Goal: Book appointment/travel/reservation

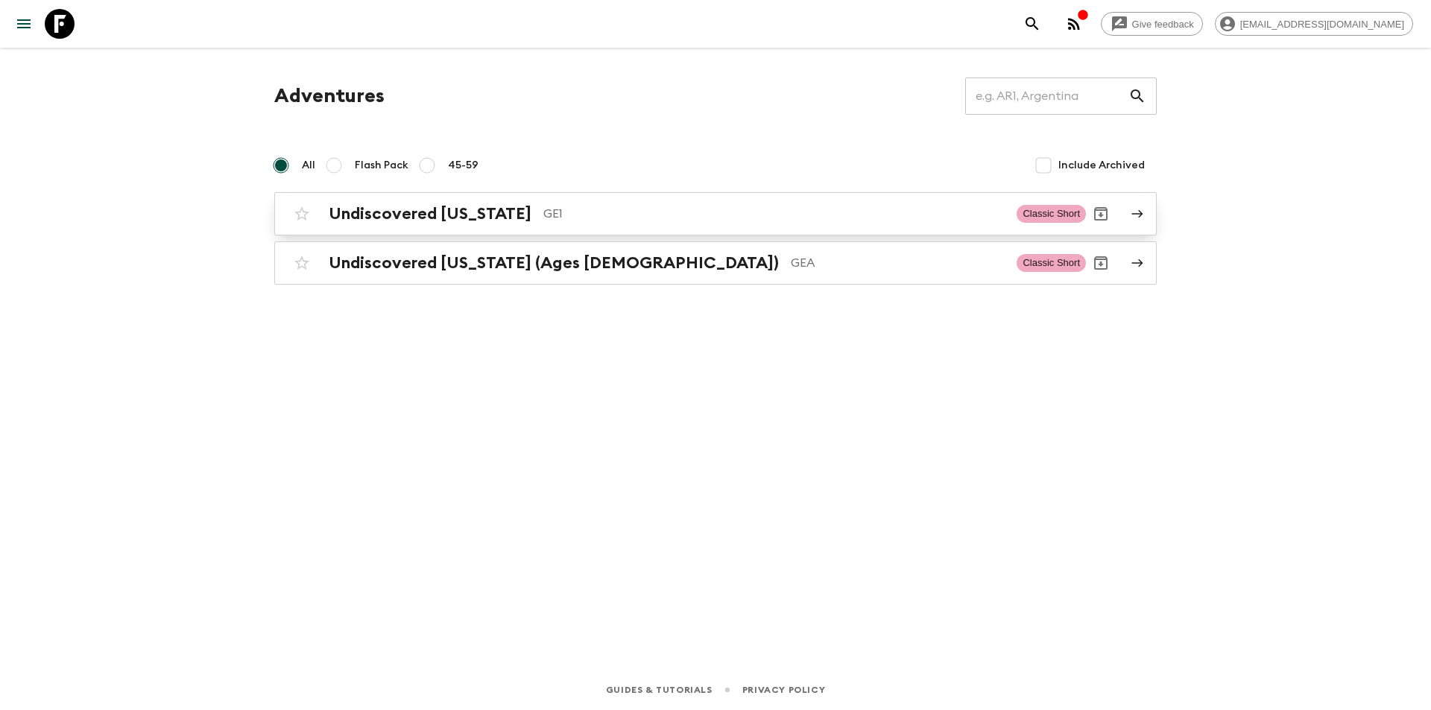
click at [399, 211] on h2 "Undiscovered [US_STATE]" at bounding box center [430, 213] width 203 height 19
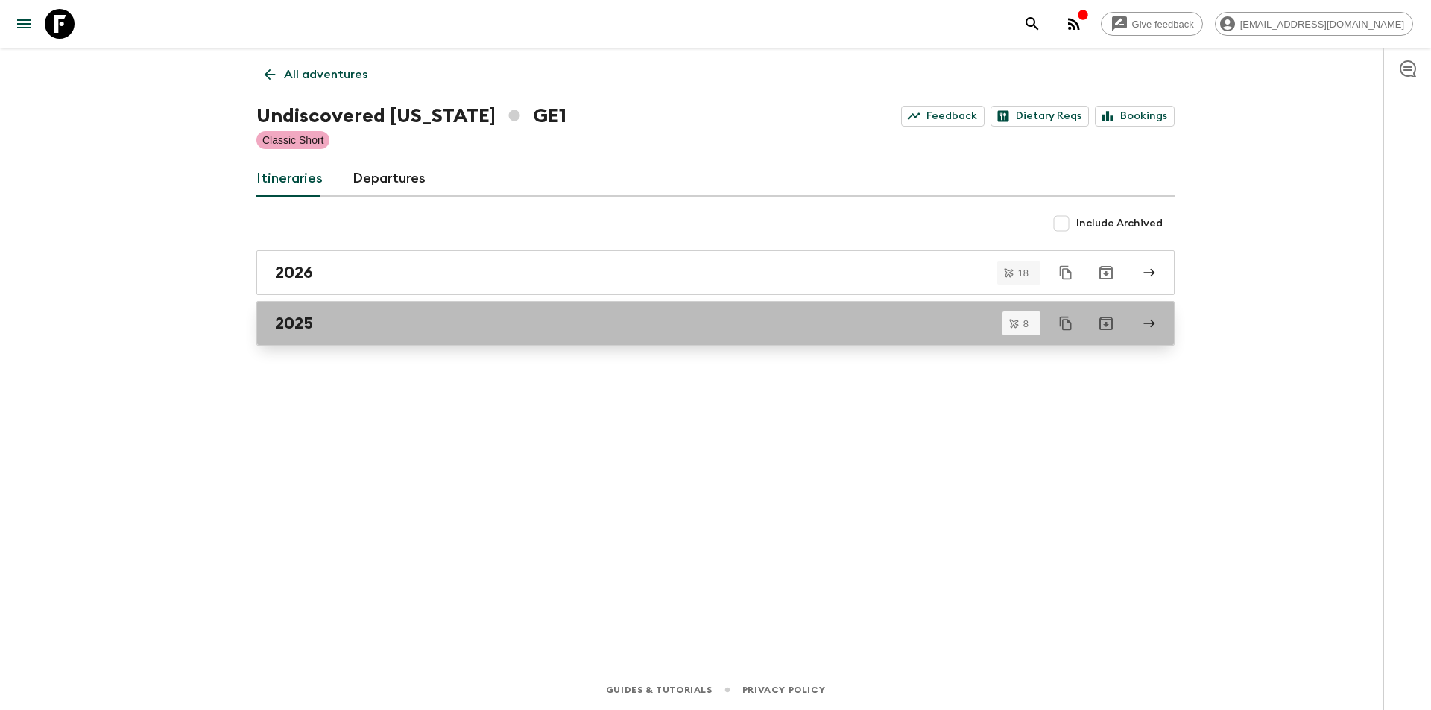
click at [318, 313] on link "2025" at bounding box center [715, 323] width 918 height 45
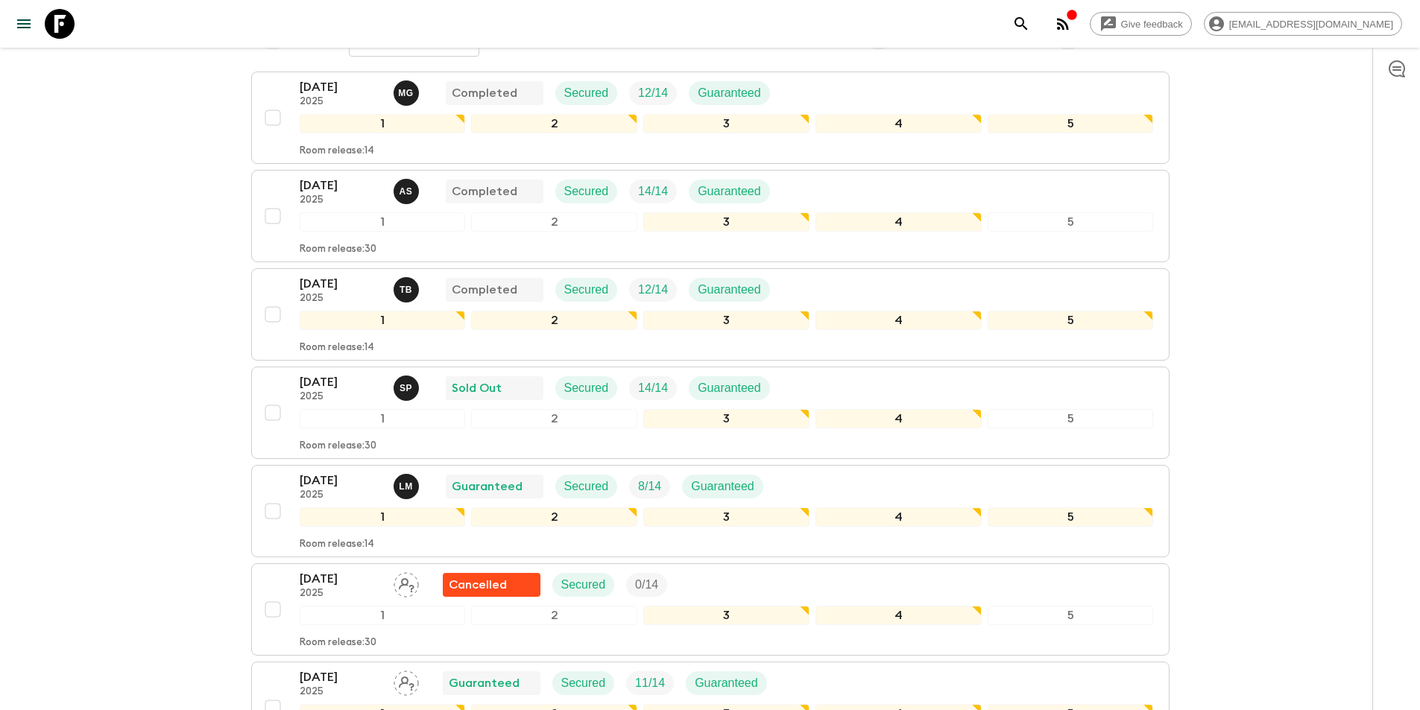
scroll to position [50, 0]
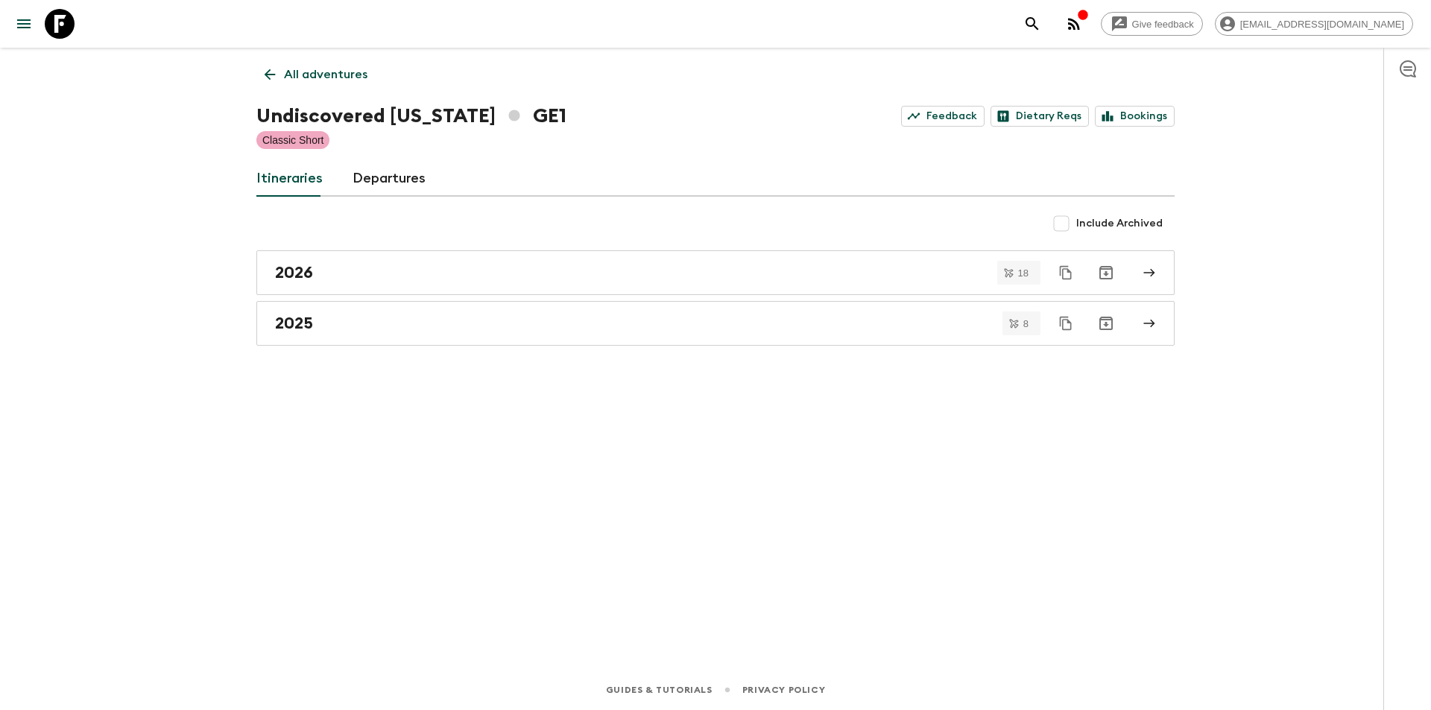
click at [260, 77] on link "All adventures" at bounding box center [315, 75] width 119 height 30
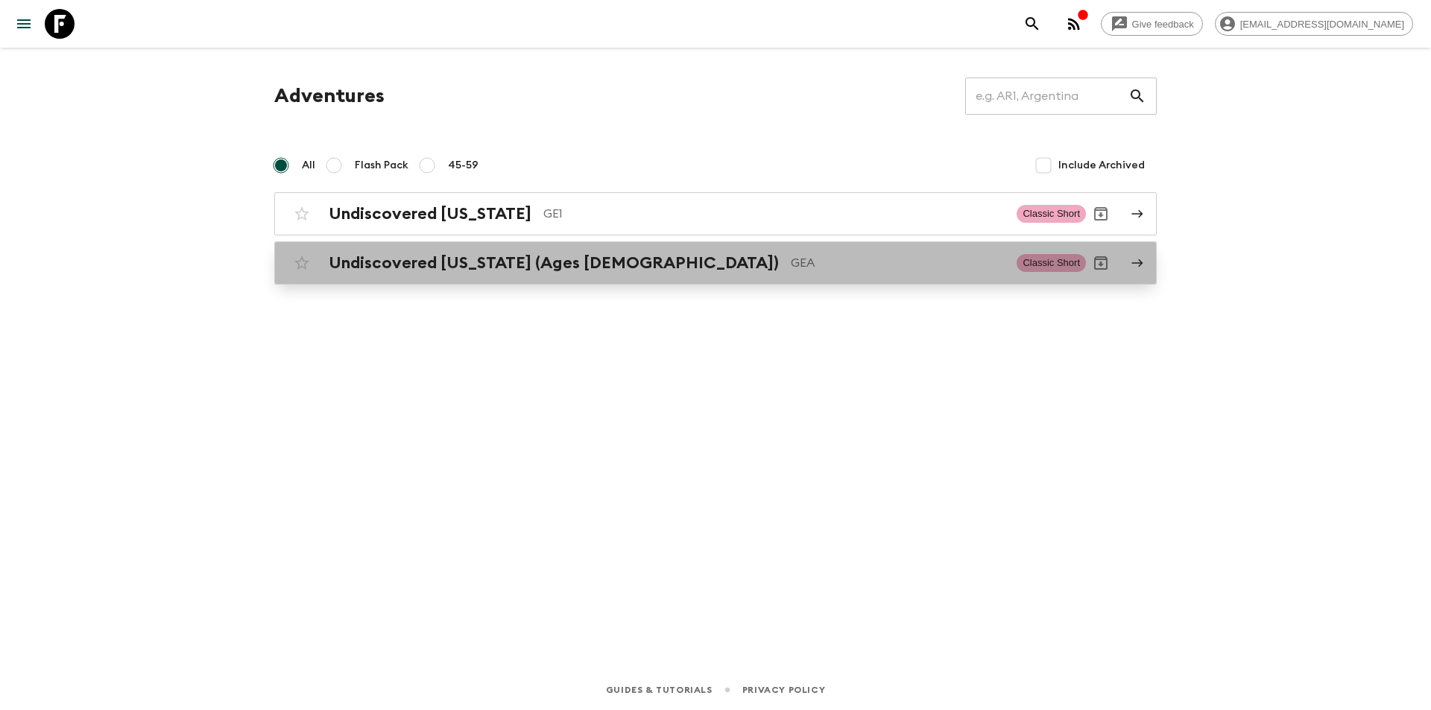
click at [436, 259] on h2 "Undiscovered [US_STATE] (Ages [DEMOGRAPHIC_DATA])" at bounding box center [554, 262] width 450 height 19
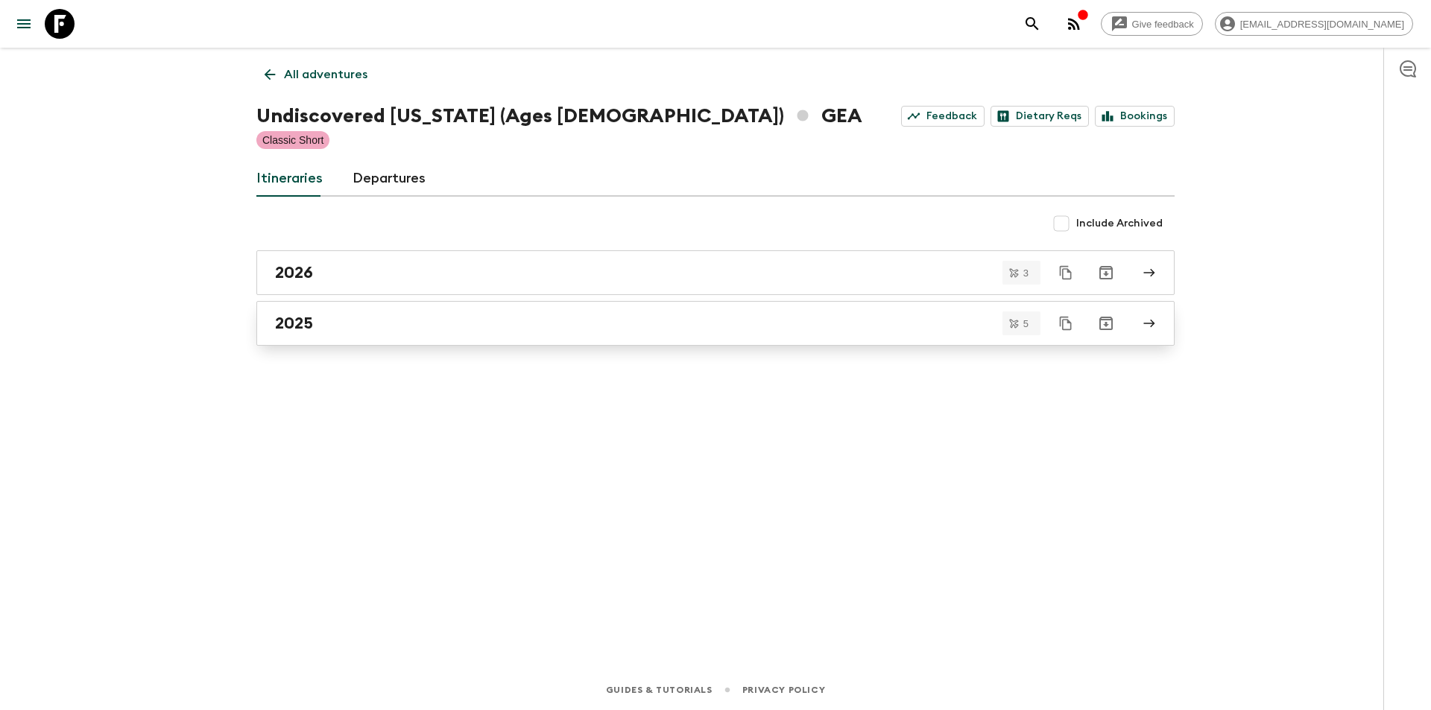
click at [338, 320] on div "2025" at bounding box center [701, 323] width 852 height 19
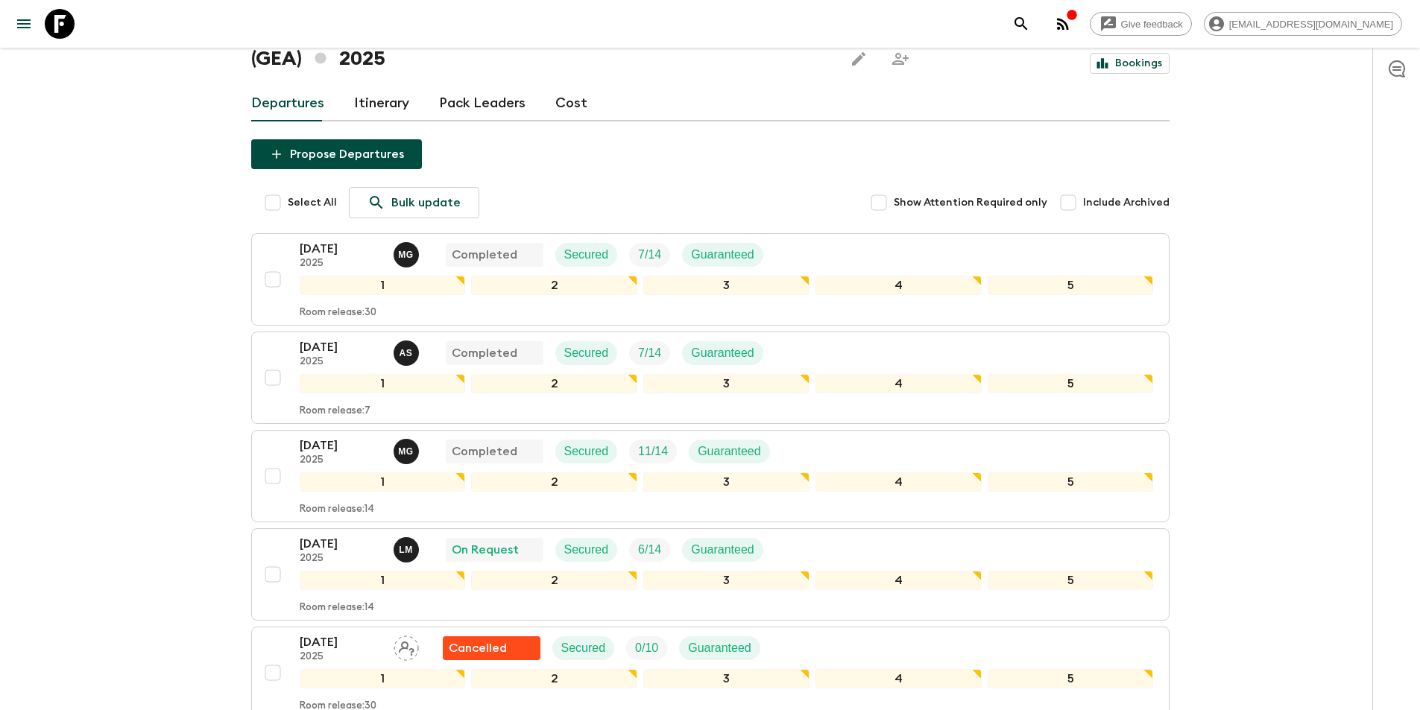
scroll to position [202, 0]
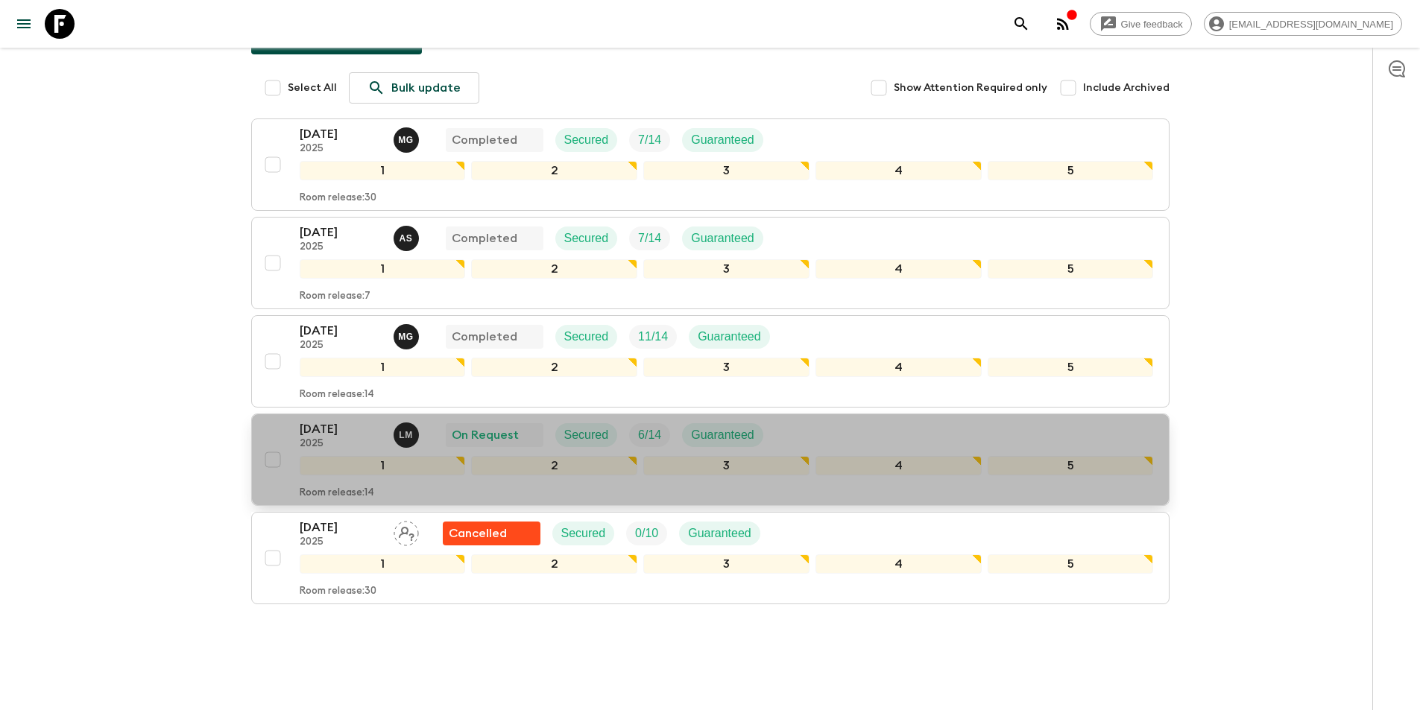
click at [323, 420] on p "[DATE]" at bounding box center [341, 429] width 82 height 18
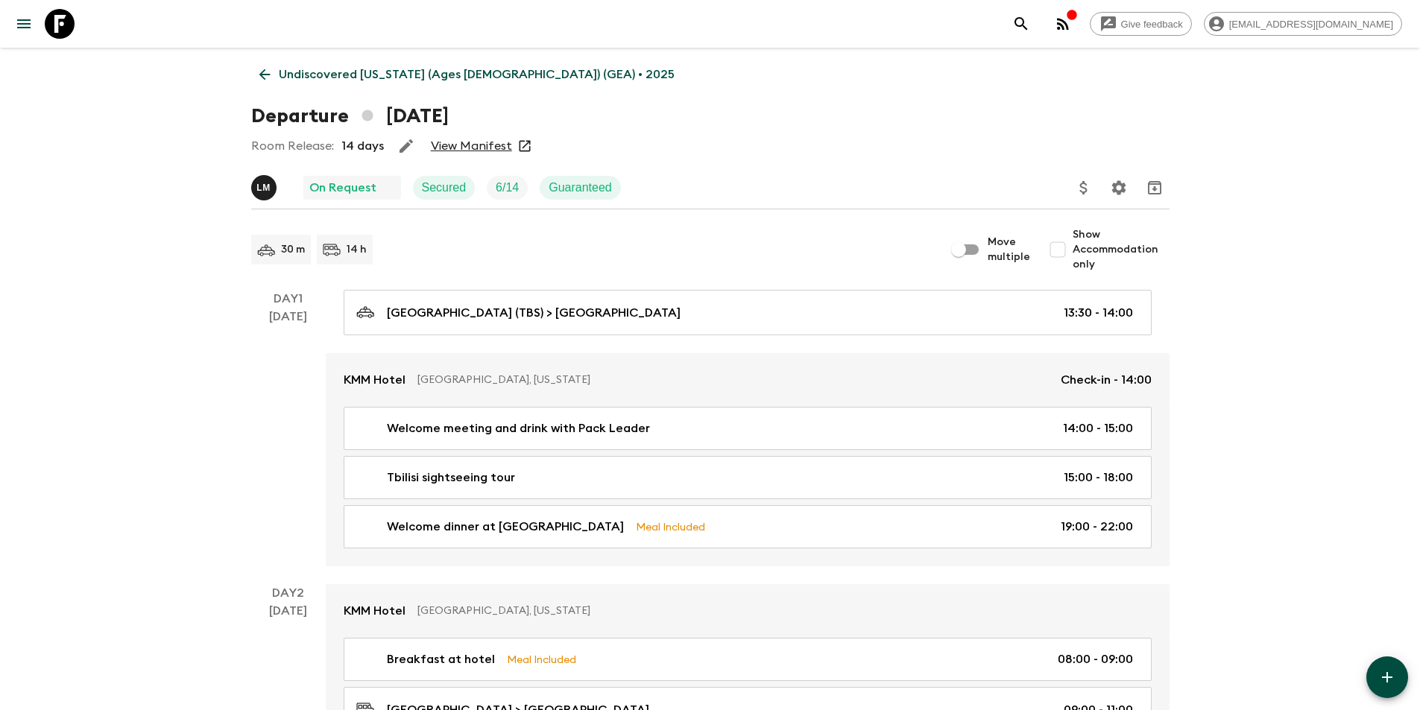
click at [498, 143] on link "View Manifest" at bounding box center [471, 146] width 81 height 15
